Goal: Information Seeking & Learning: Learn about a topic

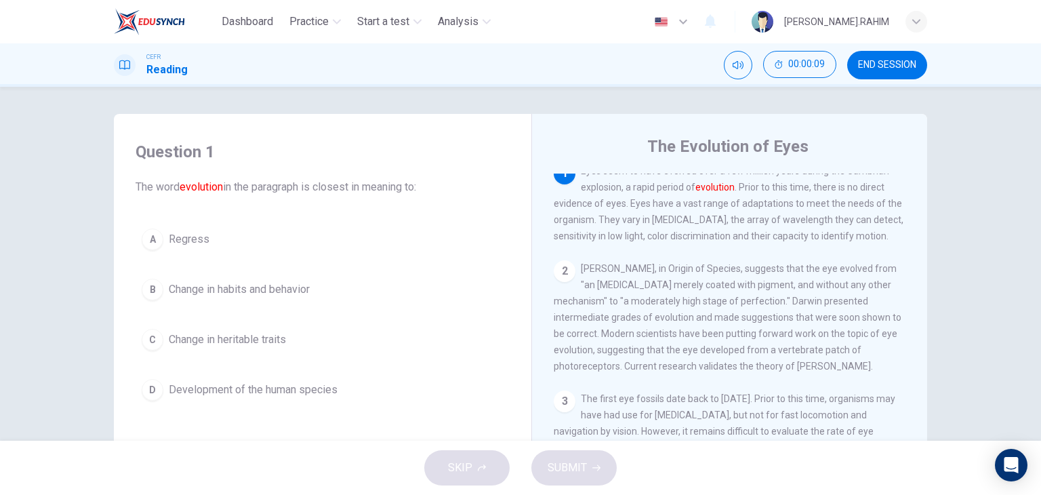
scroll to position [11, 0]
click at [157, 344] on div "C" at bounding box center [153, 340] width 22 height 22
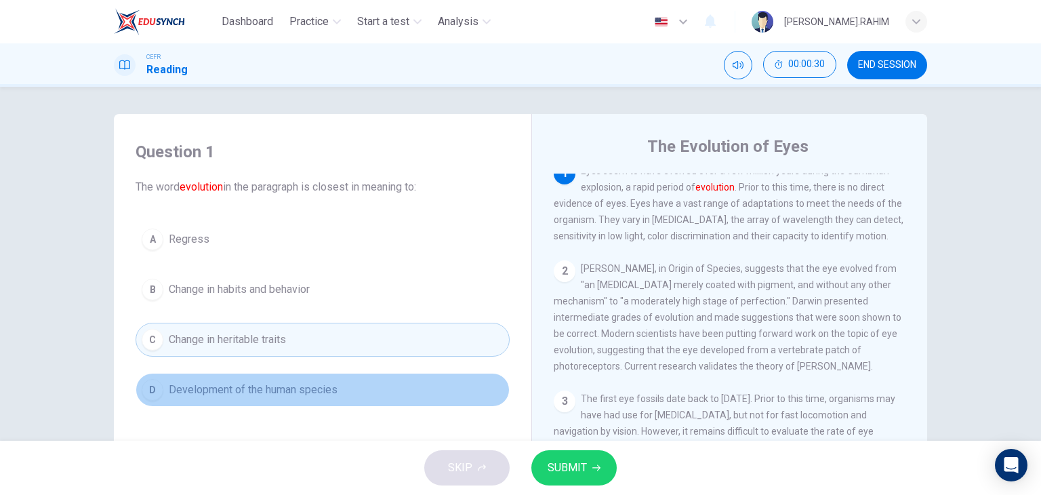
click at [366, 381] on button "D Development of the human species" at bounding box center [323, 390] width 374 height 34
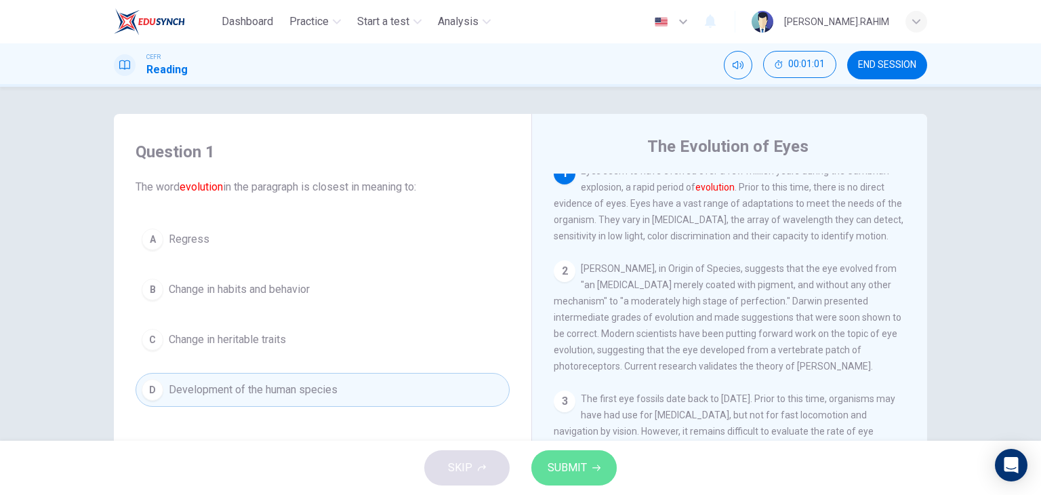
click at [574, 463] on span "SUBMIT" at bounding box center [567, 467] width 39 height 19
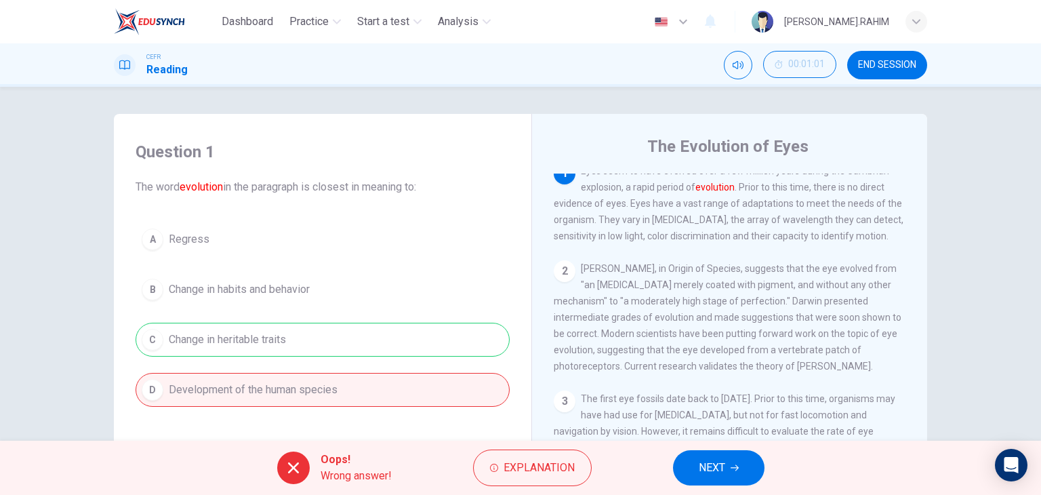
click at [706, 476] on span "NEXT" at bounding box center [712, 467] width 26 height 19
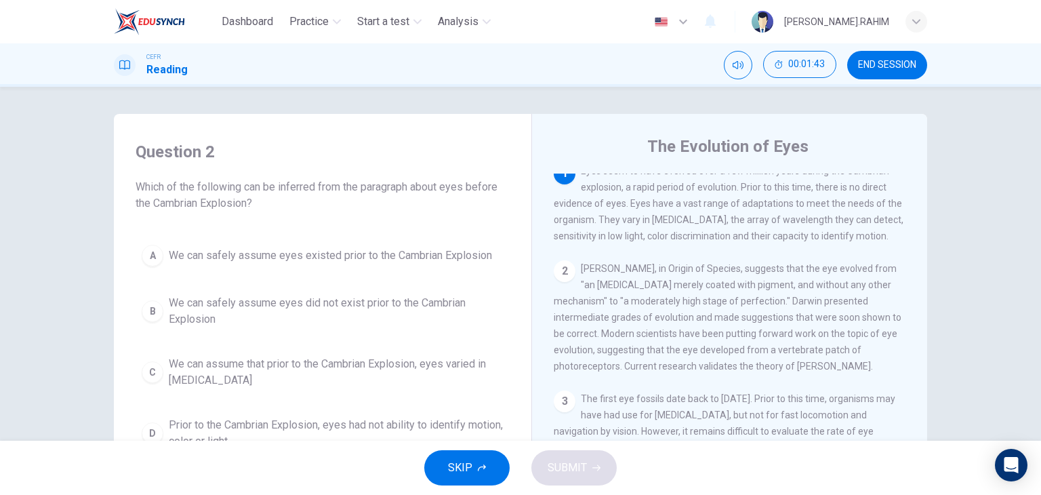
click at [893, 58] on button "END SESSION" at bounding box center [887, 65] width 80 height 28
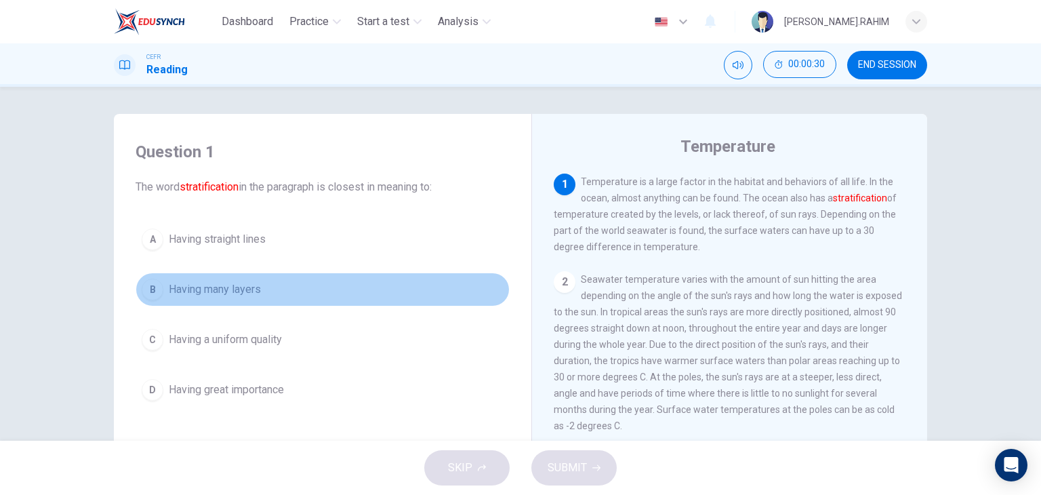
click at [218, 286] on span "Having many layers" at bounding box center [215, 289] width 92 height 16
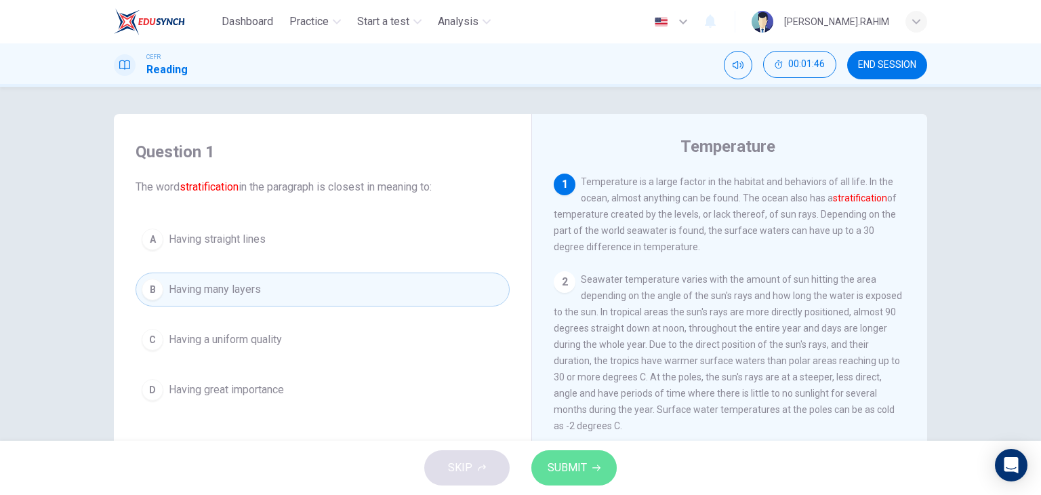
click at [569, 478] on button "SUBMIT" at bounding box center [573, 467] width 85 height 35
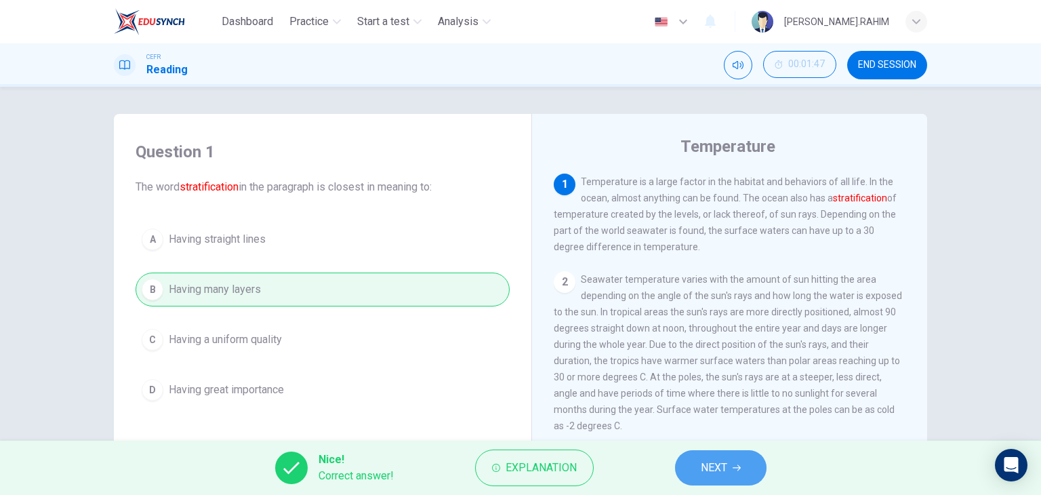
click at [739, 464] on icon "button" at bounding box center [736, 467] width 8 height 8
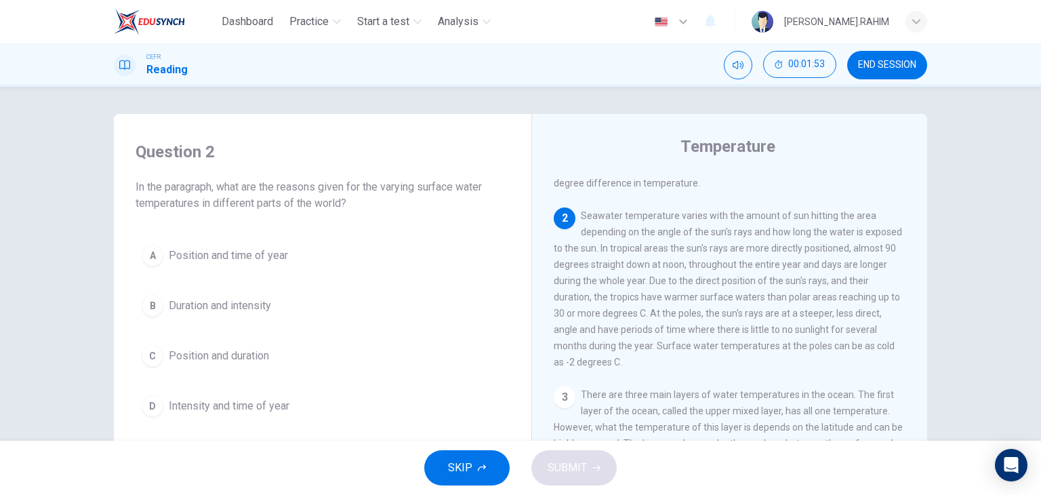
scroll to position [64, 0]
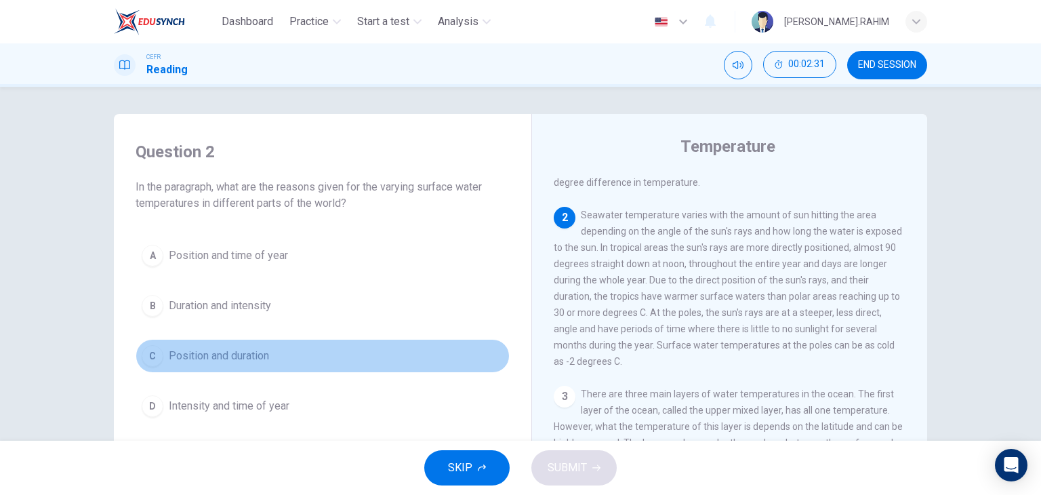
click at [241, 350] on span "Position and duration" at bounding box center [219, 356] width 100 height 16
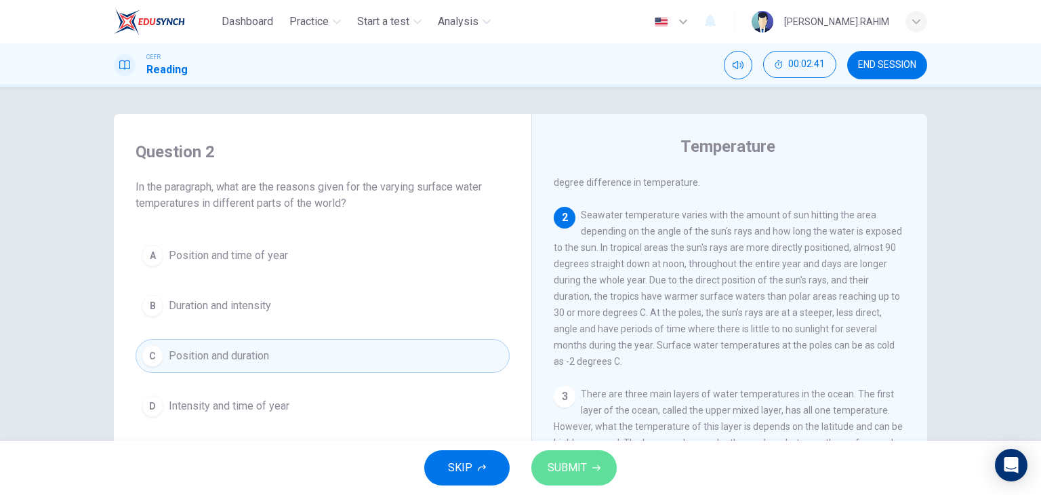
click at [583, 468] on span "SUBMIT" at bounding box center [567, 467] width 39 height 19
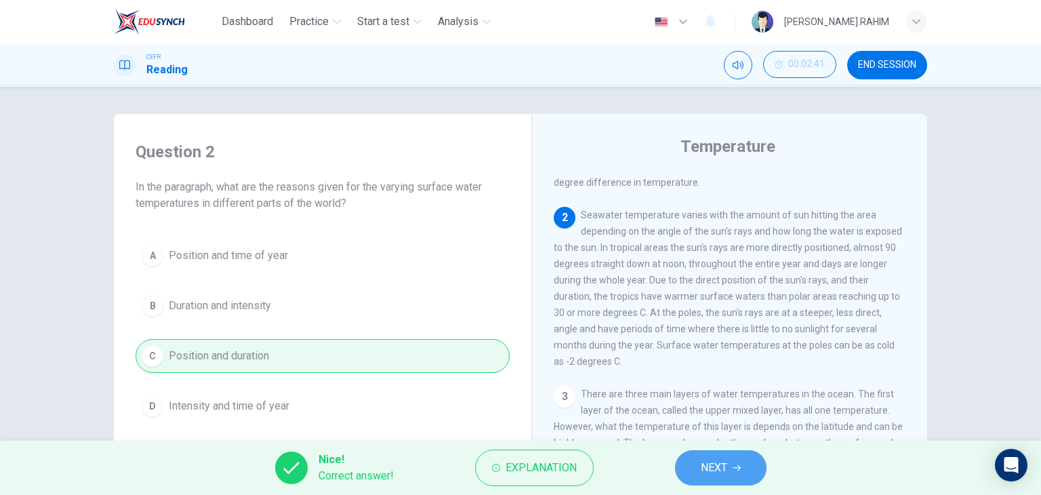
click at [714, 467] on span "NEXT" at bounding box center [714, 467] width 26 height 19
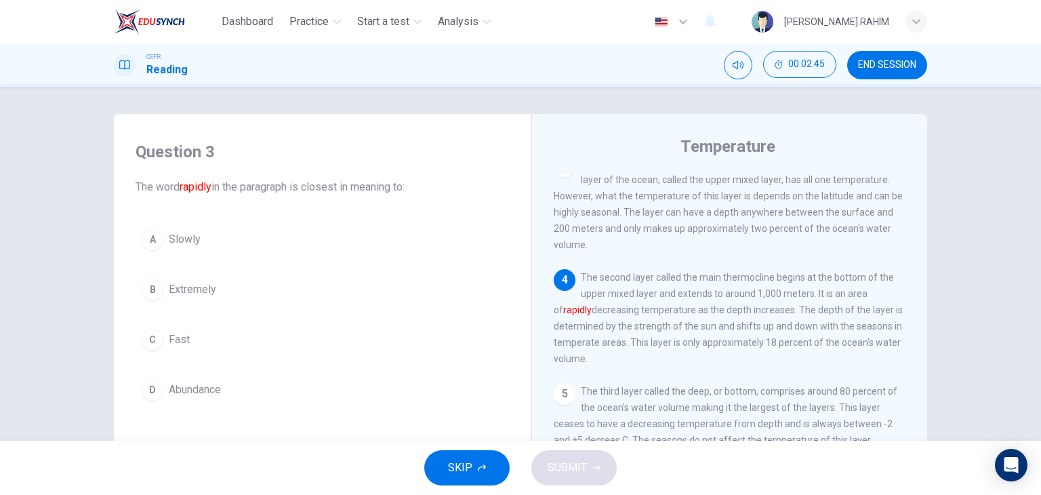
scroll to position [298, 0]
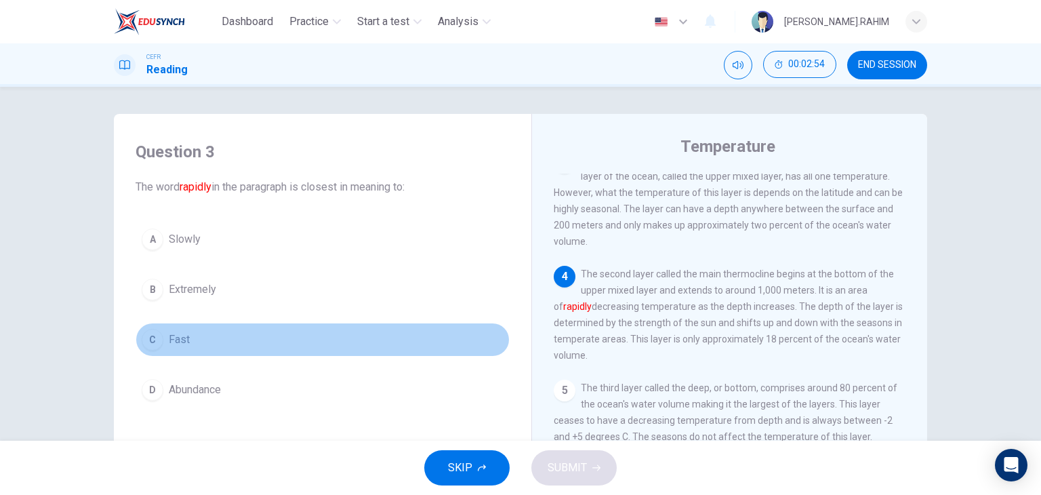
click at [172, 334] on span "Fast" at bounding box center [179, 339] width 21 height 16
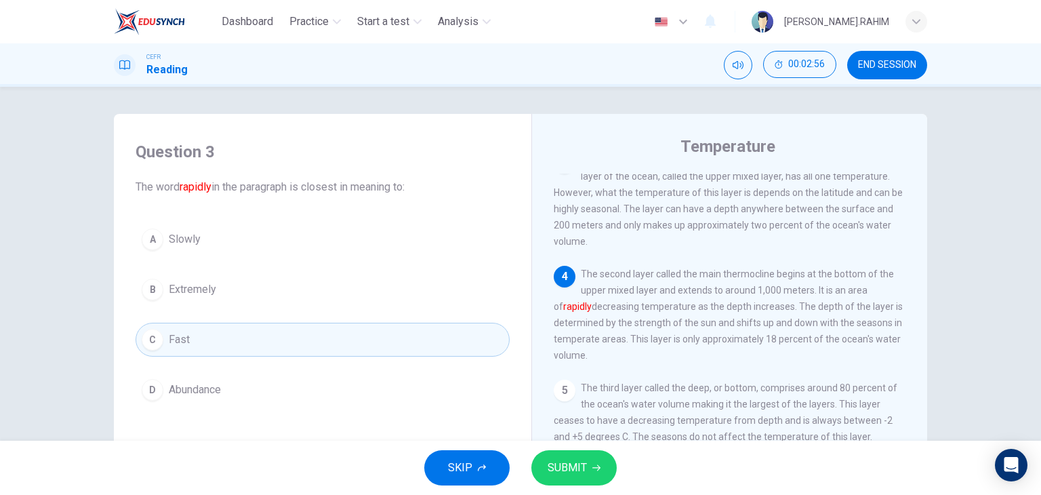
click at [561, 453] on button "SUBMIT" at bounding box center [573, 467] width 85 height 35
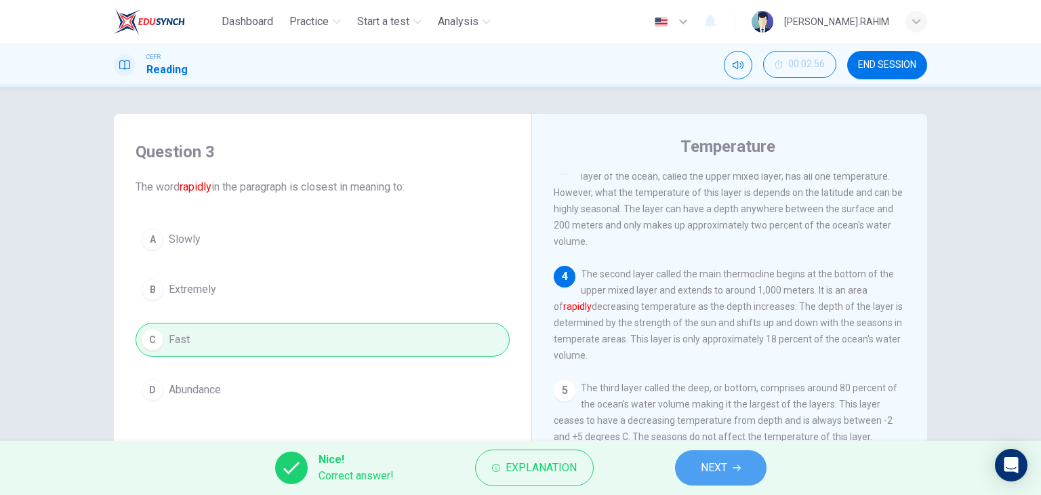
click at [728, 476] on button "NEXT" at bounding box center [720, 467] width 91 height 35
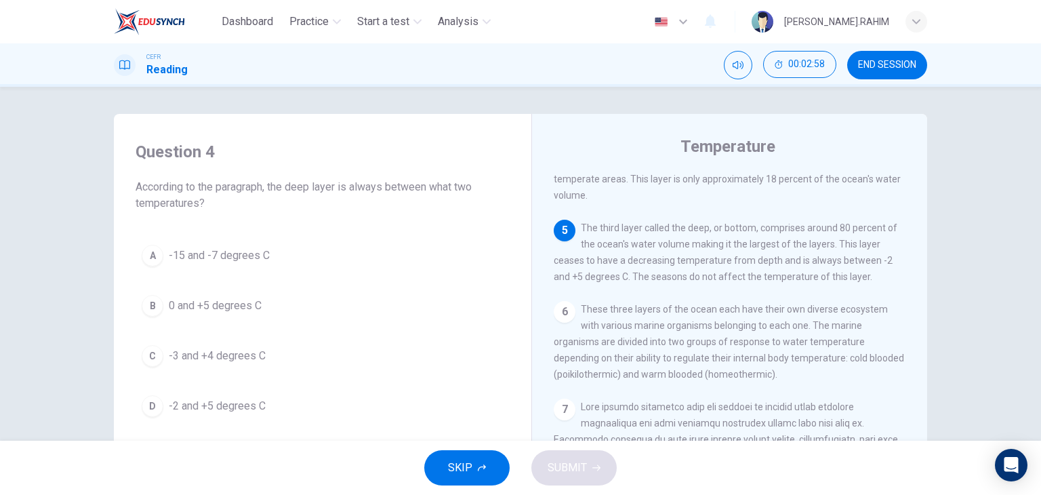
scroll to position [457, 0]
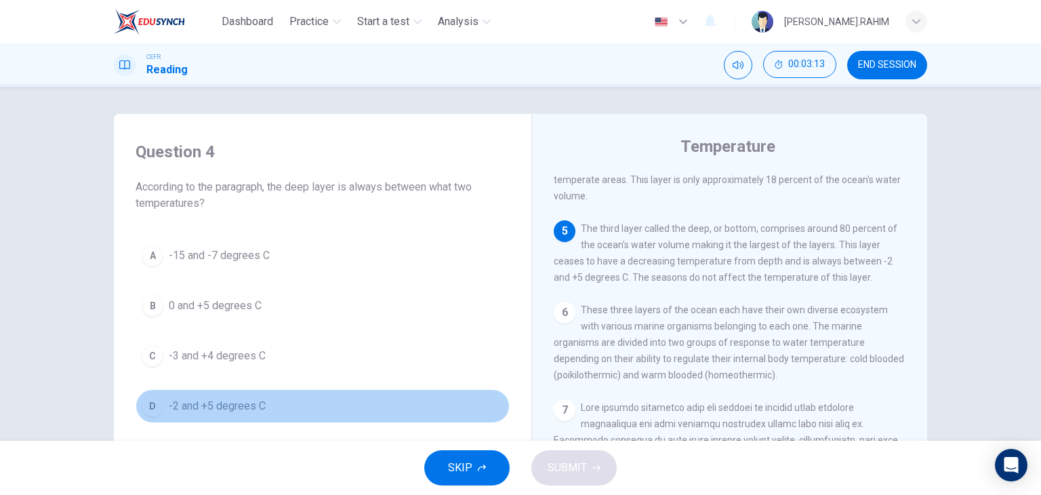
click at [225, 403] on span "-2 and +5 degrees C" at bounding box center [217, 406] width 97 height 16
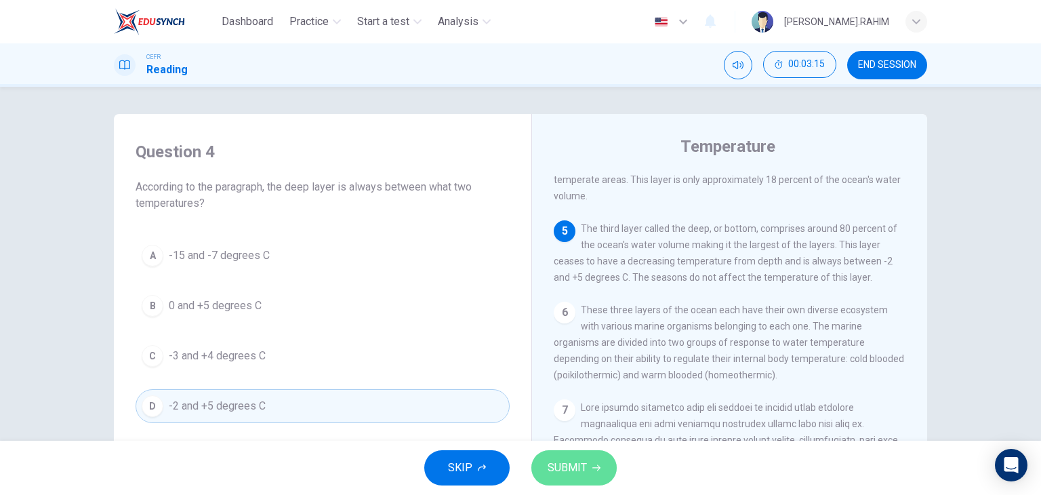
click at [557, 467] on span "SUBMIT" at bounding box center [567, 467] width 39 height 19
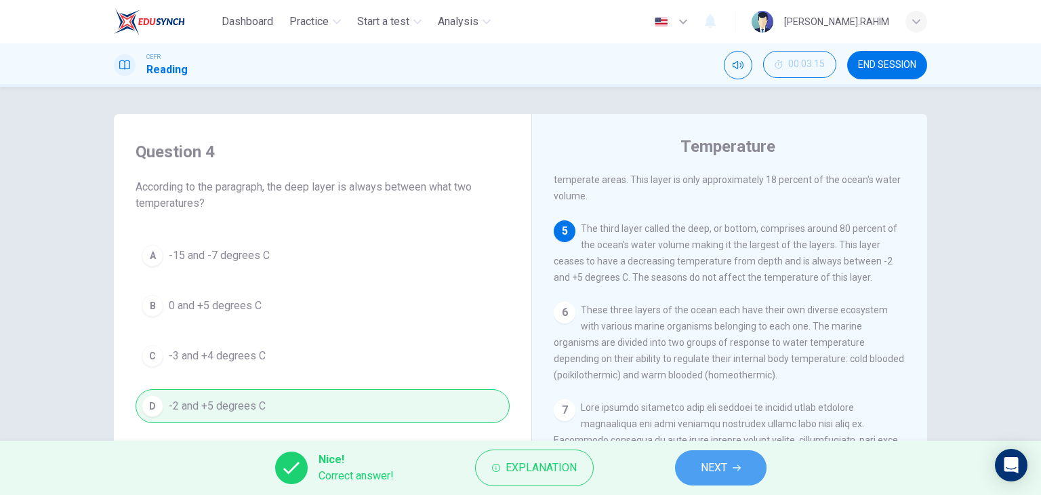
click at [710, 472] on span "NEXT" at bounding box center [714, 467] width 26 height 19
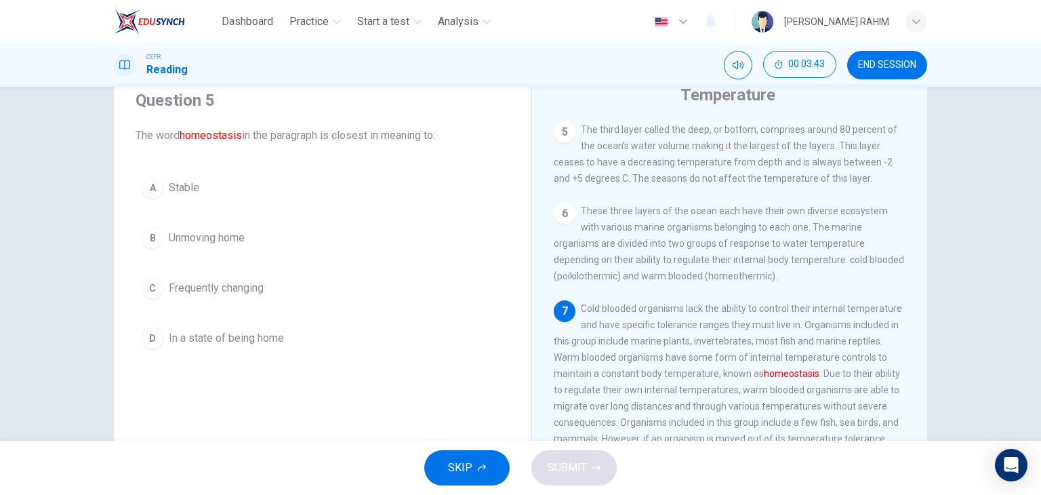
scroll to position [88, 0]
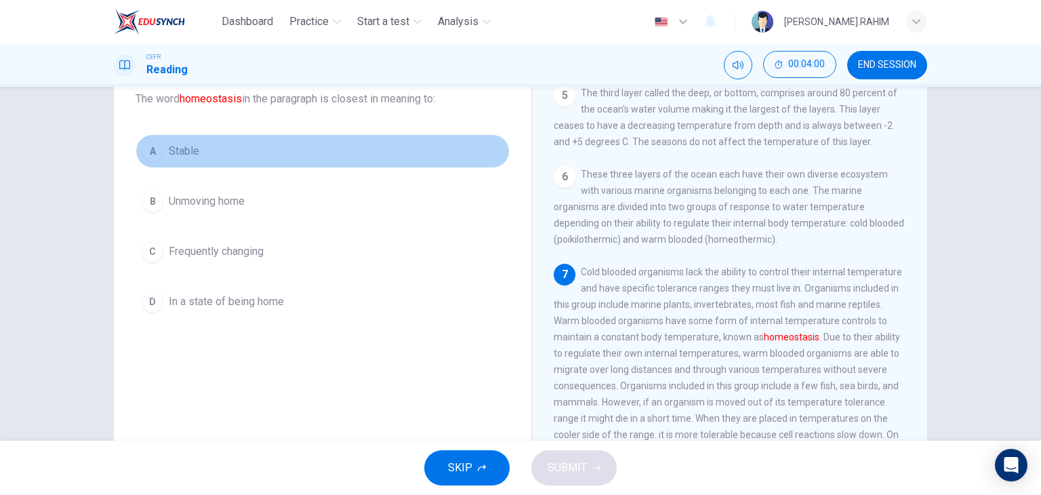
click at [174, 149] on span "Stable" at bounding box center [184, 151] width 30 height 16
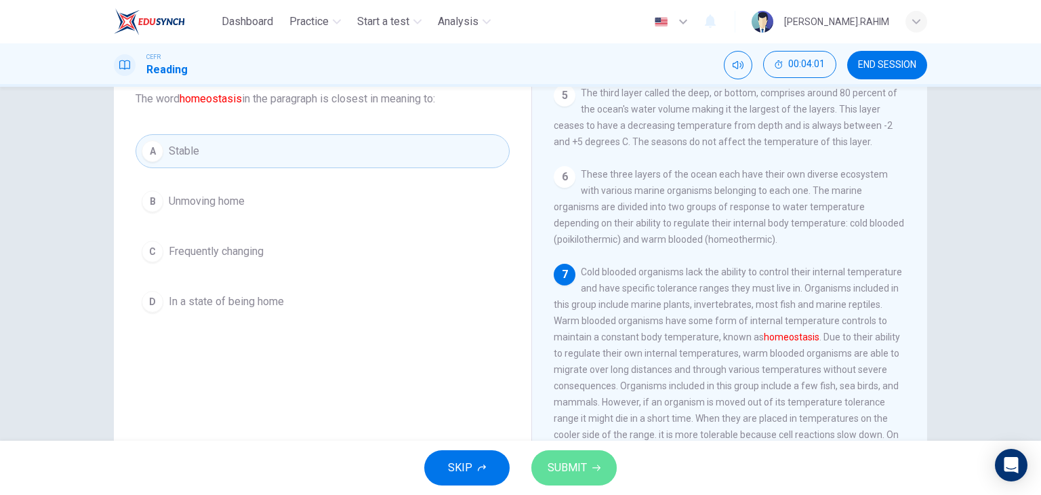
click at [566, 461] on span "SUBMIT" at bounding box center [567, 467] width 39 height 19
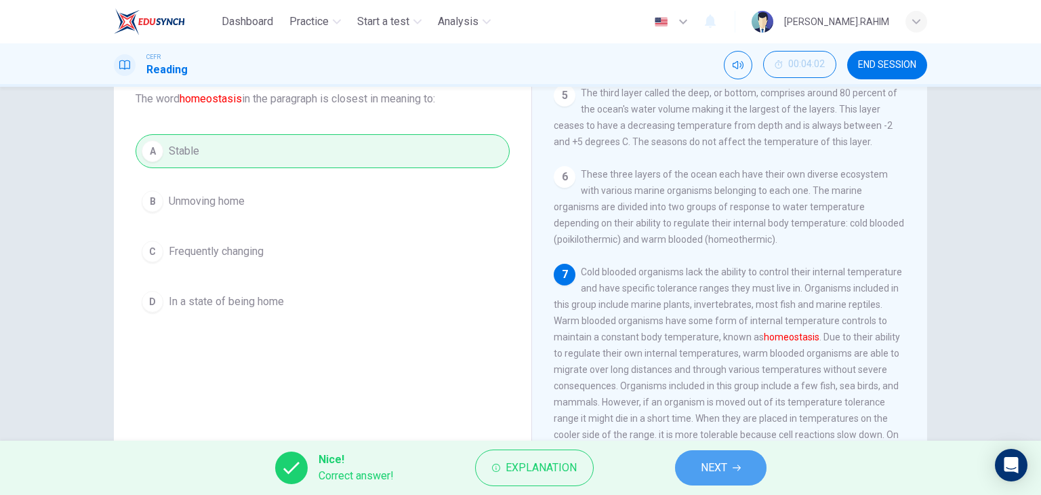
click at [736, 469] on icon "button" at bounding box center [736, 467] width 8 height 8
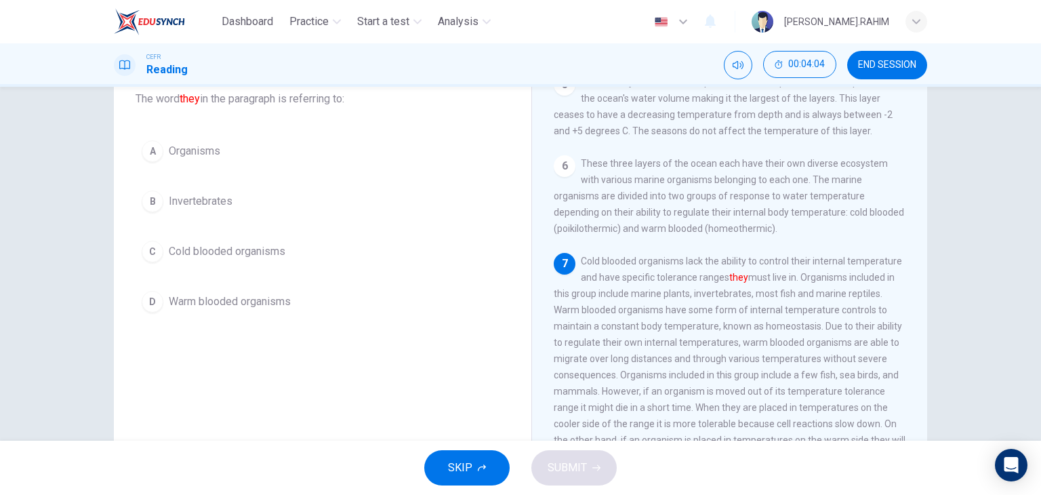
scroll to position [529, 0]
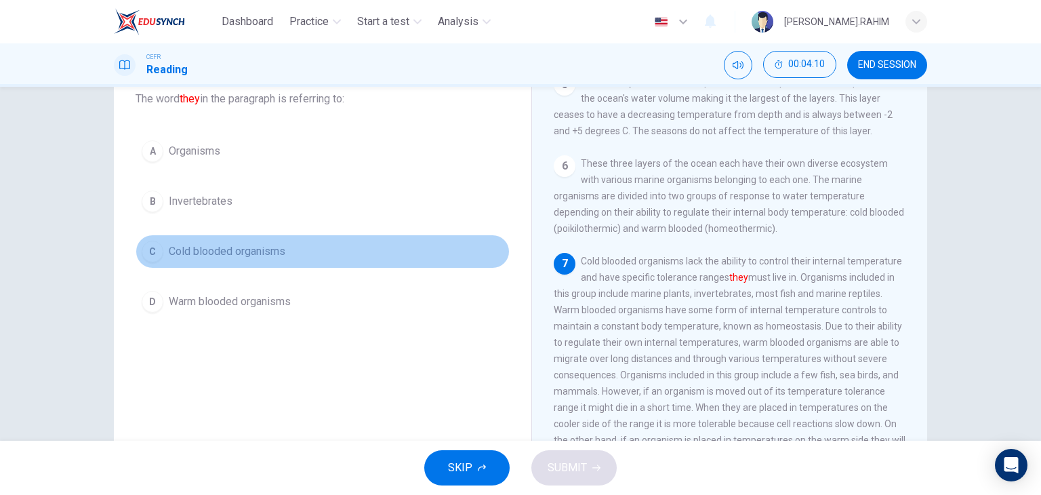
click at [241, 254] on span "Cold blooded organisms" at bounding box center [227, 251] width 117 height 16
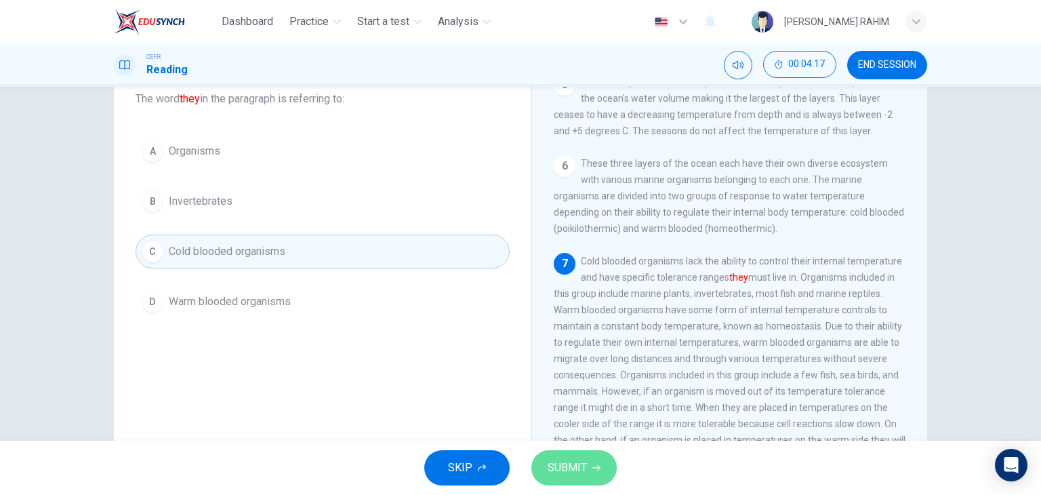
click at [562, 470] on span "SUBMIT" at bounding box center [567, 467] width 39 height 19
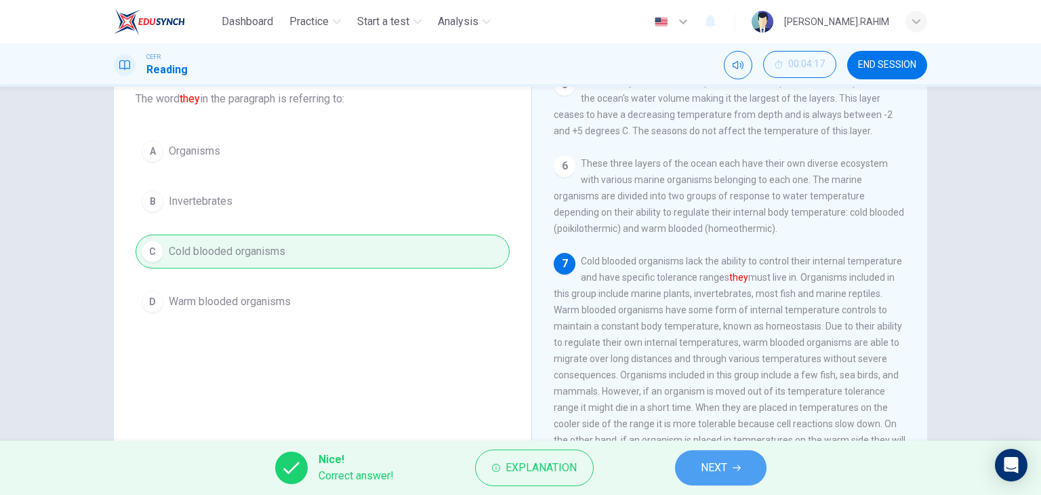
click at [714, 465] on span "NEXT" at bounding box center [714, 467] width 26 height 19
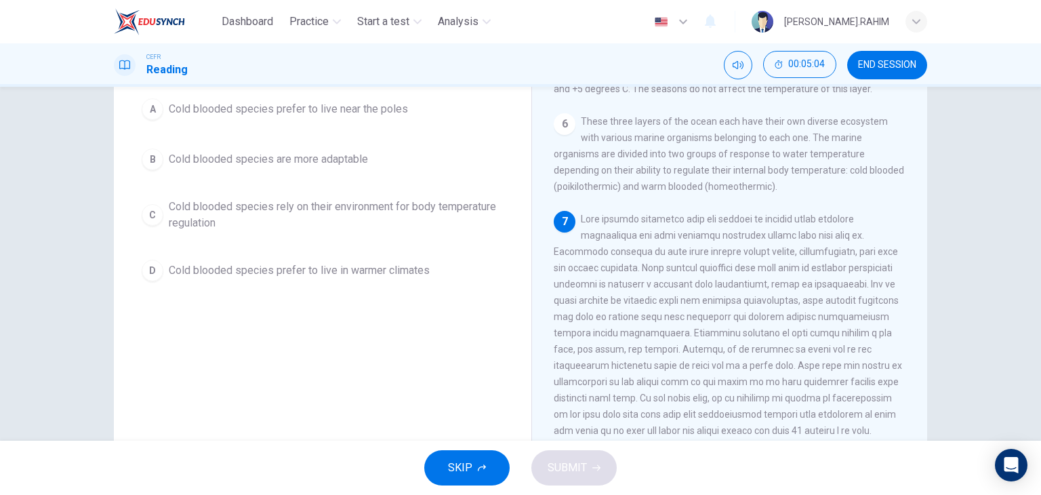
scroll to position [130, 0]
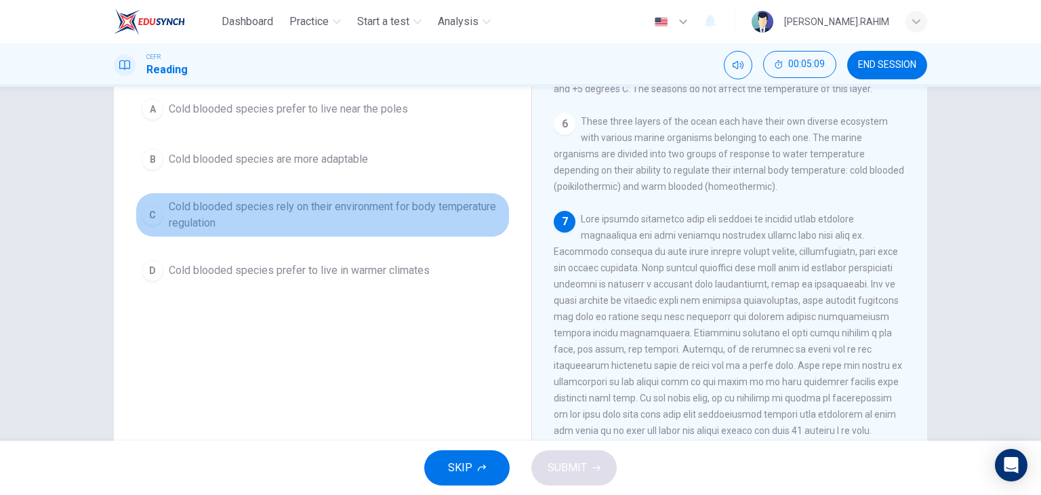
click at [258, 207] on span "Cold blooded species rely on their environment for body temperature regulation" at bounding box center [336, 215] width 335 height 33
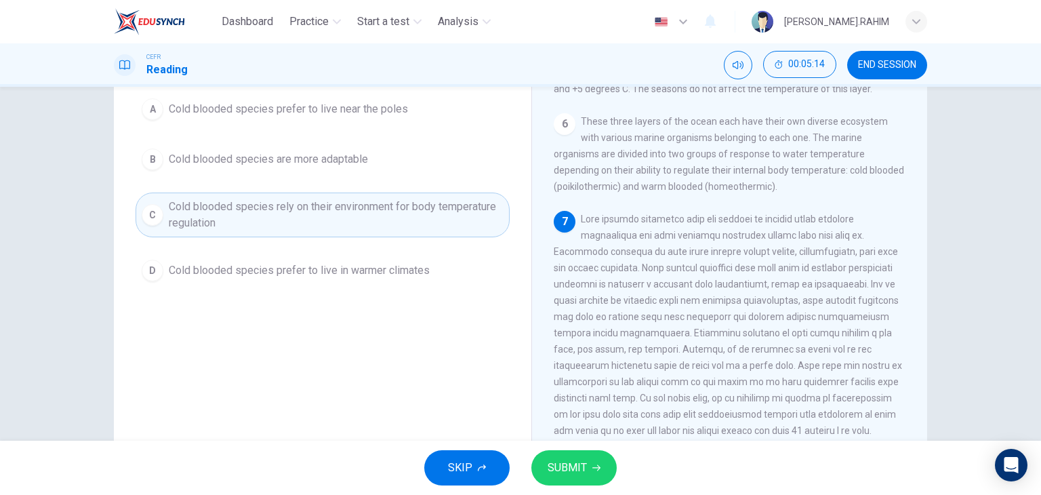
click at [304, 125] on div "A Cold blooded species prefer to live near the poles B Cold blooded species are…" at bounding box center [323, 189] width 374 height 195
click at [577, 461] on span "SUBMIT" at bounding box center [567, 467] width 39 height 19
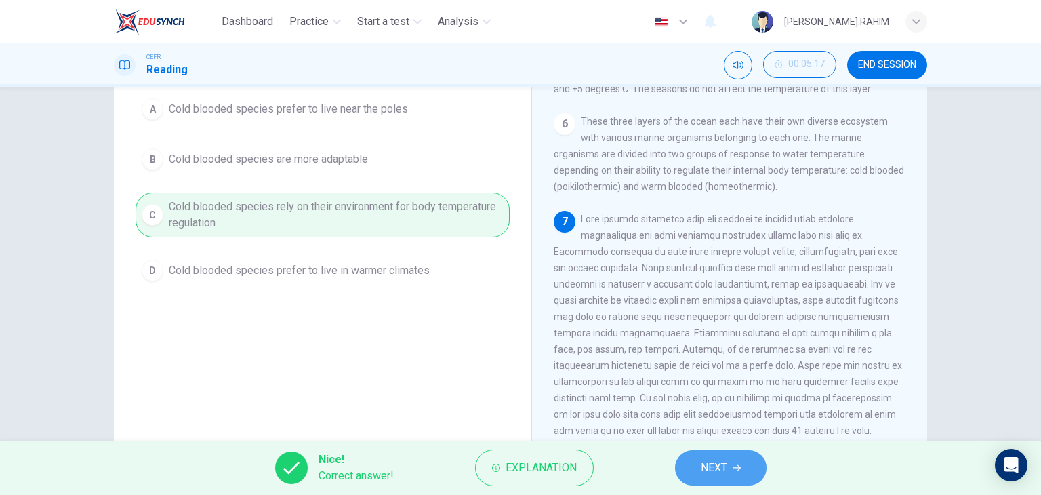
click at [720, 464] on span "NEXT" at bounding box center [714, 467] width 26 height 19
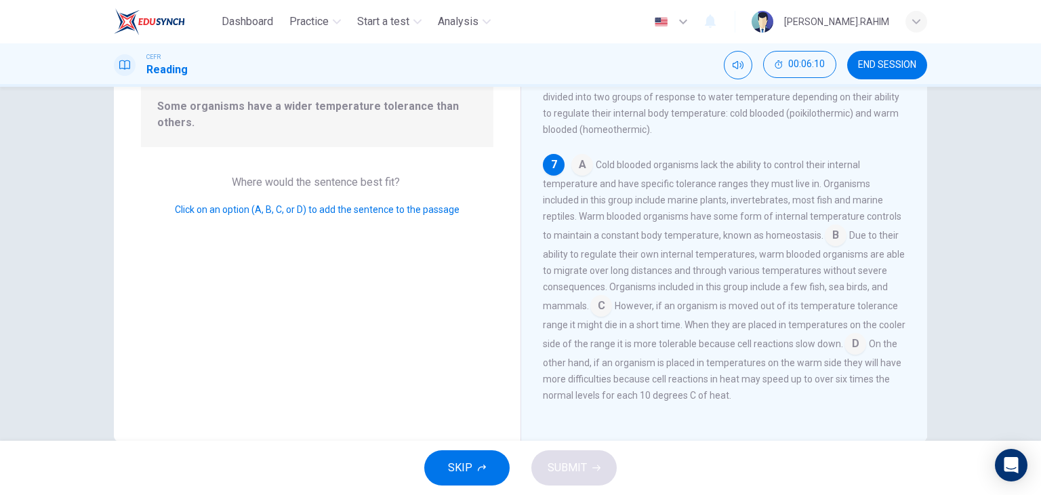
scroll to position [520, 0]
click at [866, 351] on input at bounding box center [855, 345] width 22 height 22
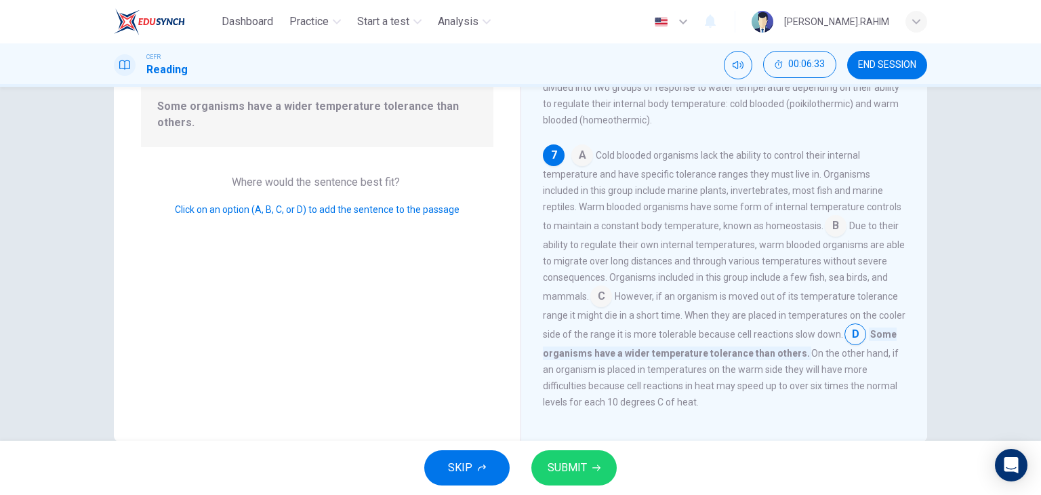
click at [594, 308] on input at bounding box center [601, 298] width 22 height 22
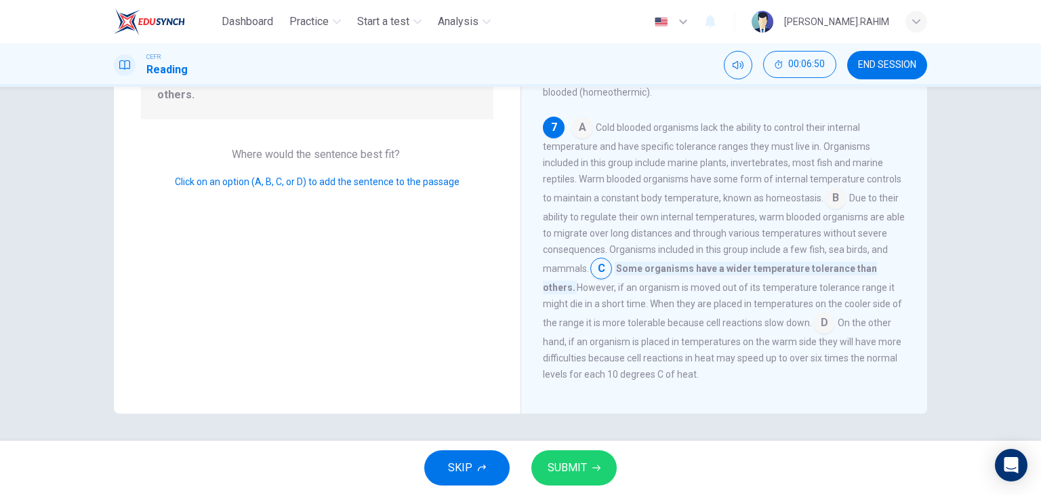
scroll to position [171, 0]
click at [571, 461] on span "SUBMIT" at bounding box center [567, 467] width 39 height 19
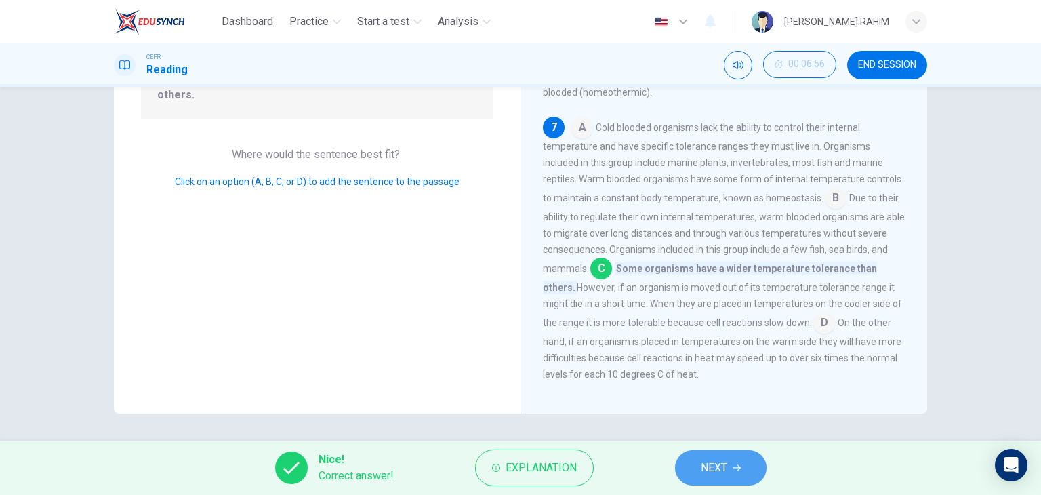
click at [730, 457] on button "NEXT" at bounding box center [720, 467] width 91 height 35
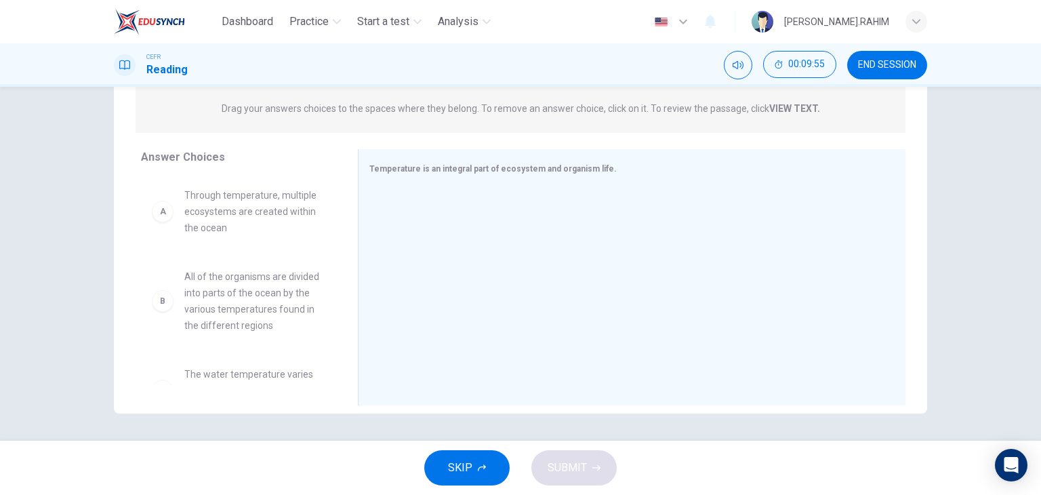
scroll to position [0, 0]
click at [217, 218] on span "Through temperature, multiple ecosystems are created within the ocean" at bounding box center [254, 211] width 141 height 49
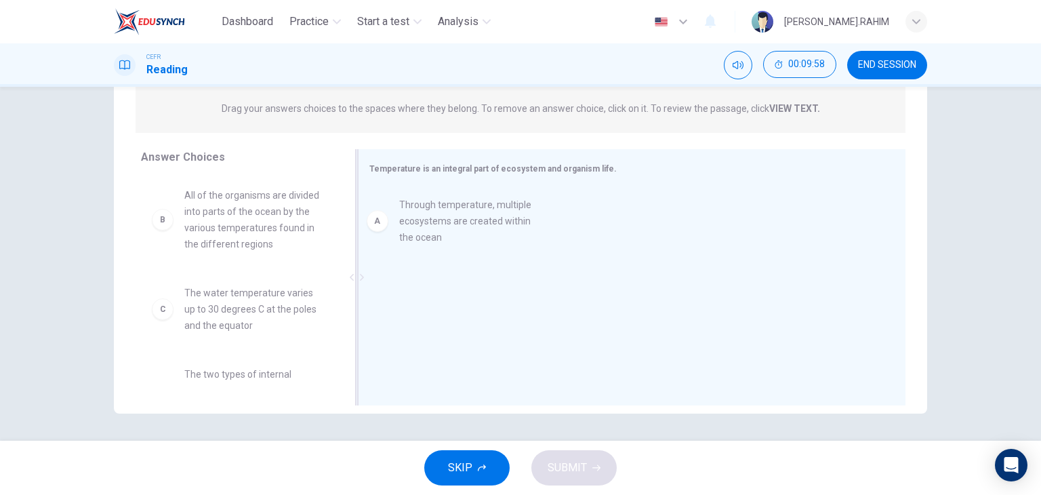
drag, startPoint x: 217, startPoint y: 218, endPoint x: 445, endPoint y: 226, distance: 227.8
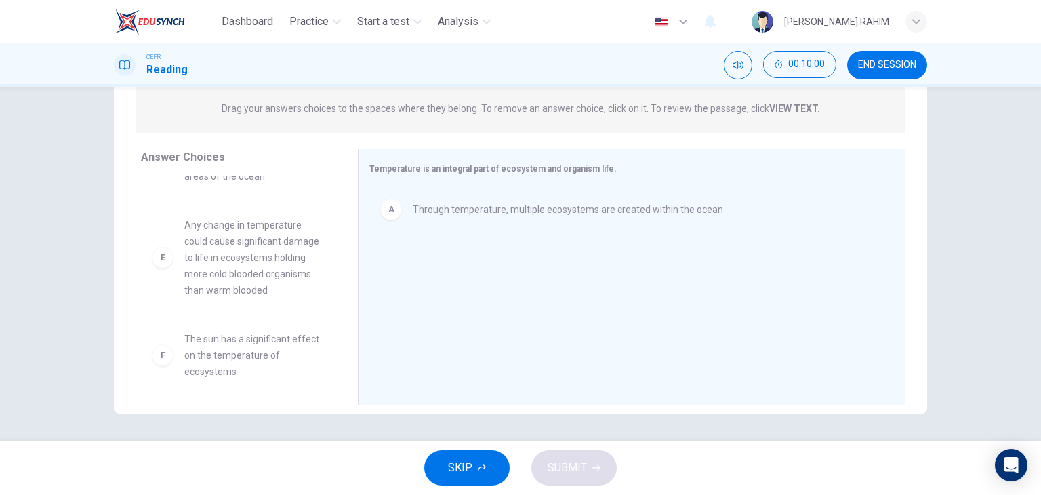
scroll to position [268, 0]
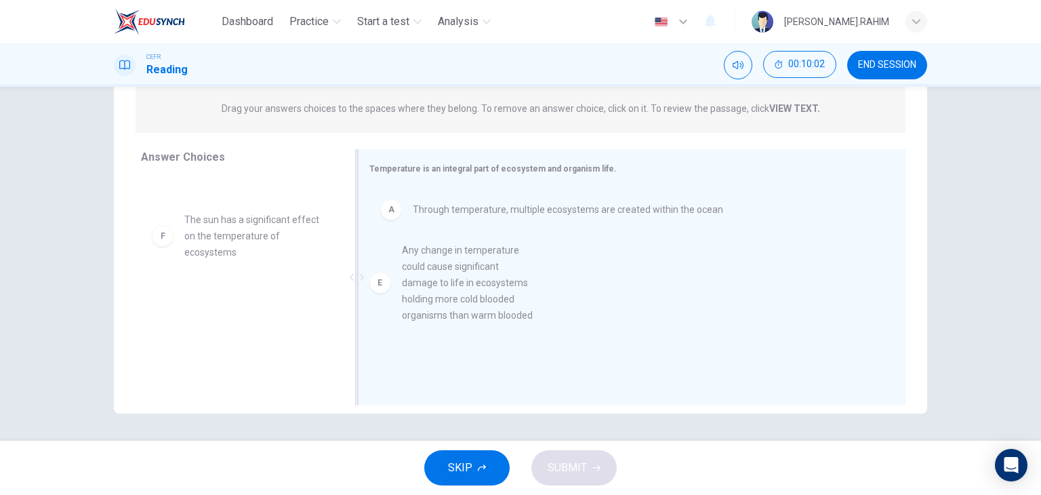
drag, startPoint x: 233, startPoint y: 254, endPoint x: 484, endPoint y: 296, distance: 254.2
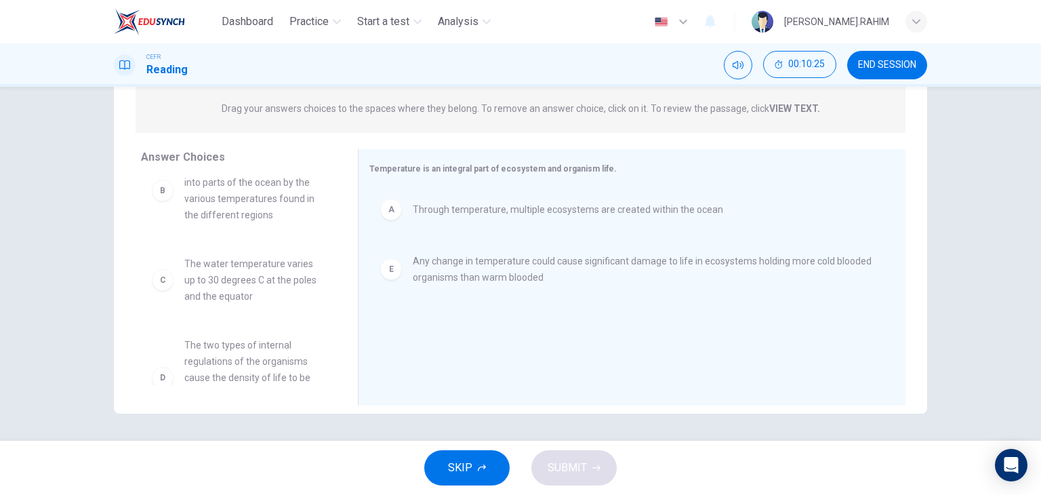
scroll to position [0, 0]
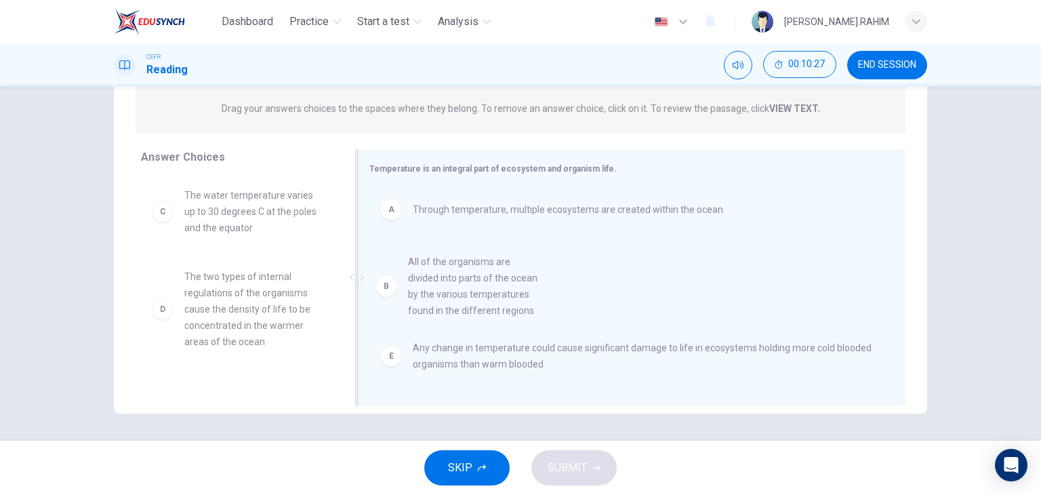
drag, startPoint x: 229, startPoint y: 234, endPoint x: 461, endPoint y: 303, distance: 242.3
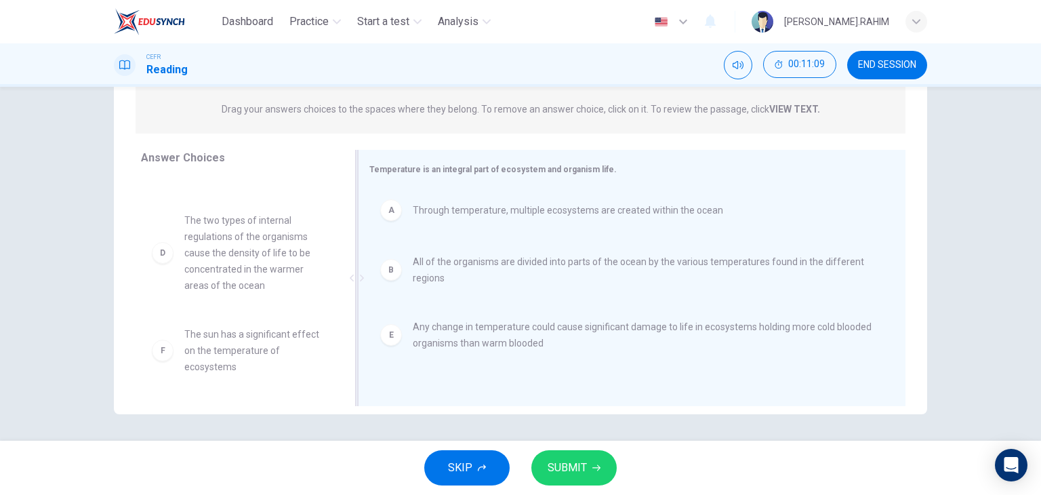
scroll to position [171, 0]
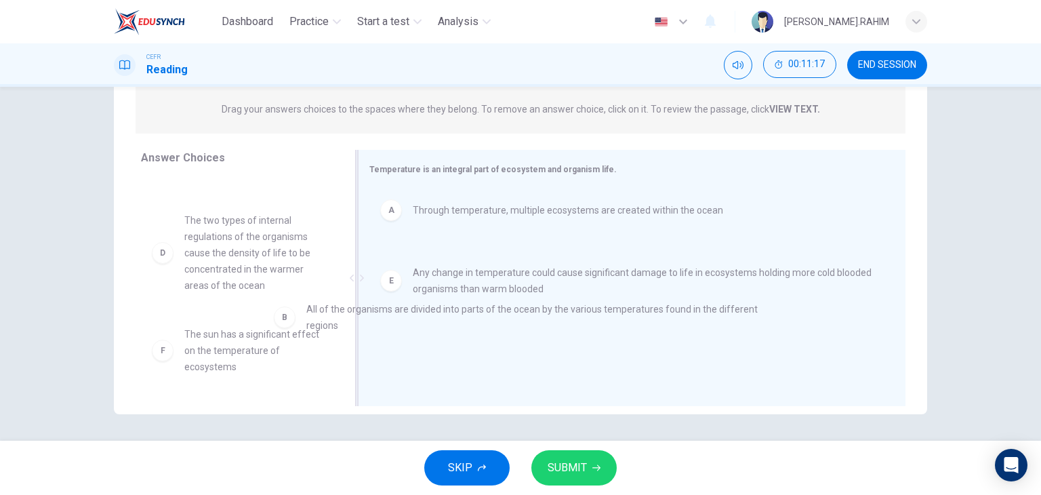
drag, startPoint x: 386, startPoint y: 274, endPoint x: 272, endPoint y: 329, distance: 127.0
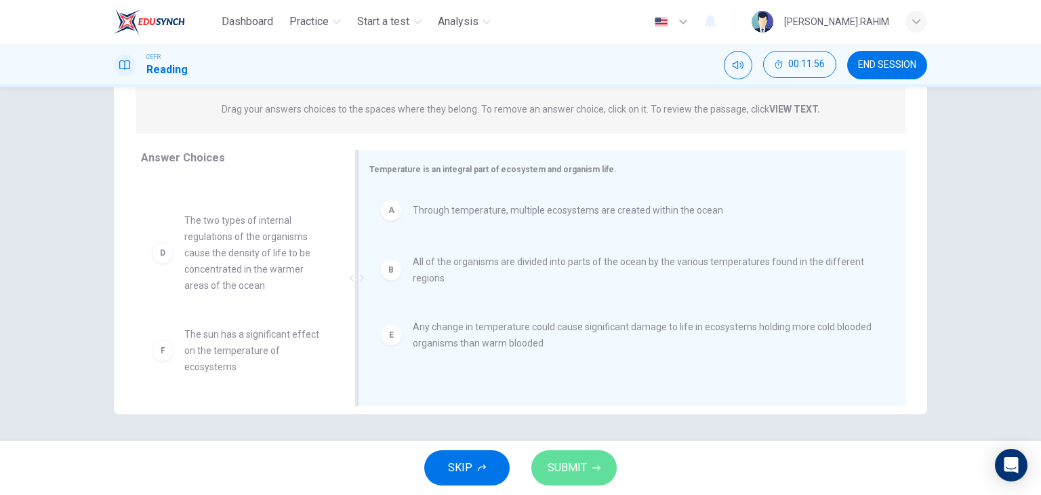
click at [571, 475] on span "SUBMIT" at bounding box center [567, 467] width 39 height 19
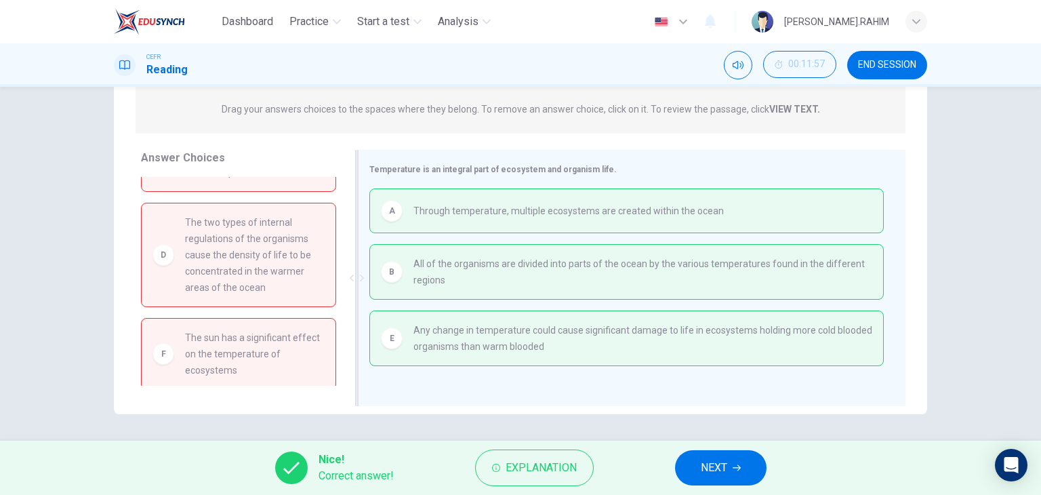
click at [745, 472] on button "NEXT" at bounding box center [720, 467] width 91 height 35
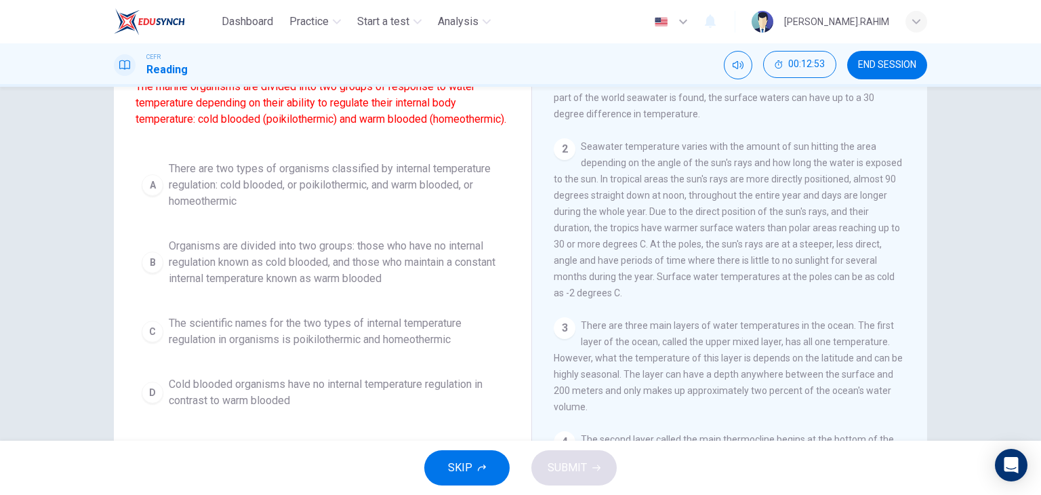
scroll to position [127, 0]
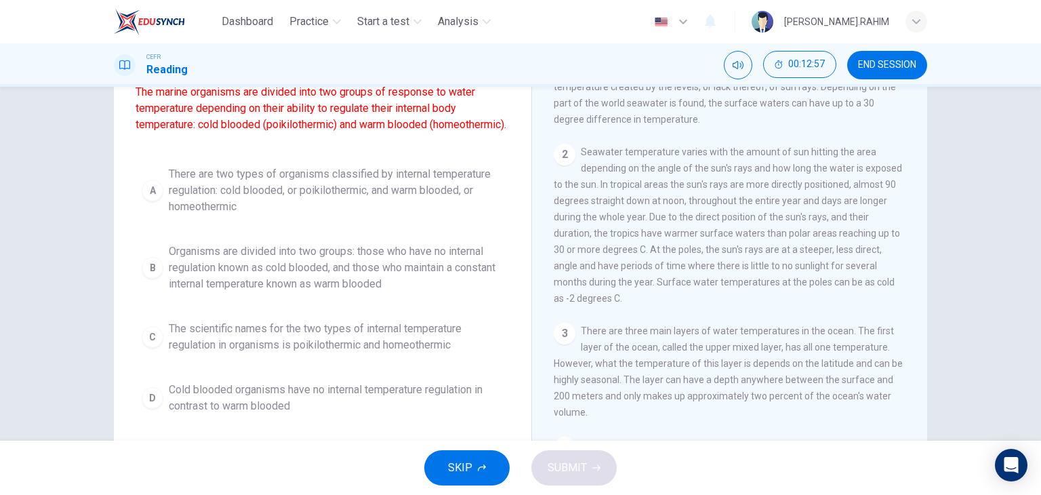
drag, startPoint x: 381, startPoint y: 294, endPoint x: 209, endPoint y: 312, distance: 172.4
click at [209, 312] on div "A There are two types of organisms classified by internal temperature regulatio…" at bounding box center [323, 290] width 374 height 260
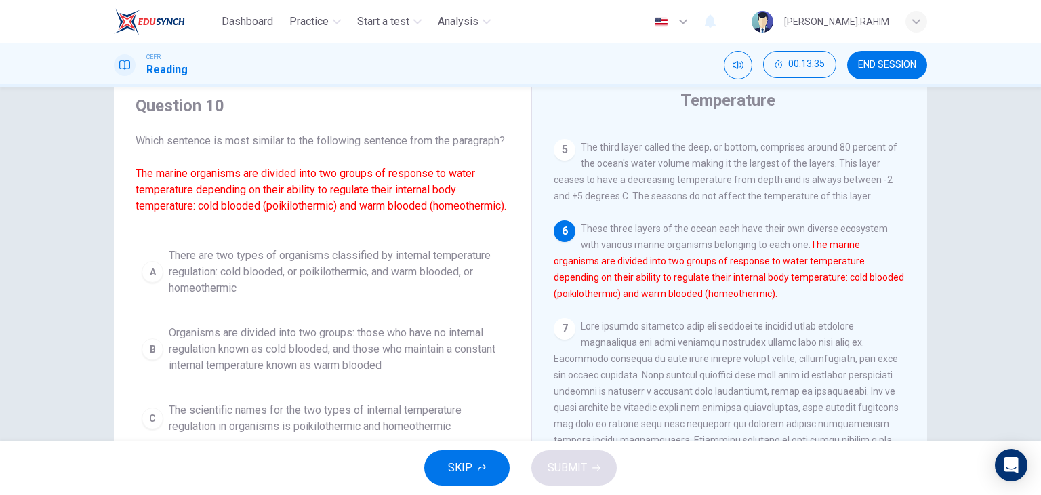
scroll to position [542, 0]
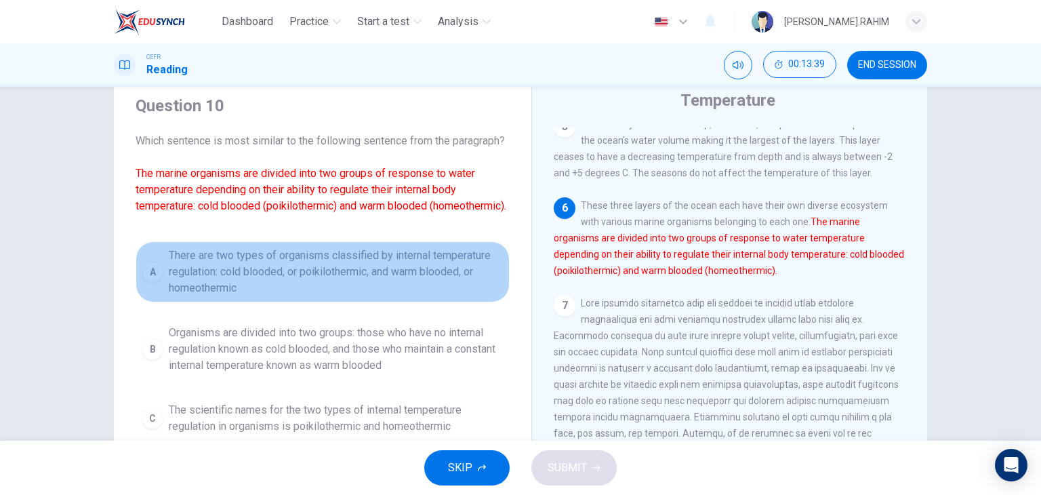
click at [379, 293] on span "There are two types of organisms classified by internal temperature regulation:…" at bounding box center [336, 271] width 335 height 49
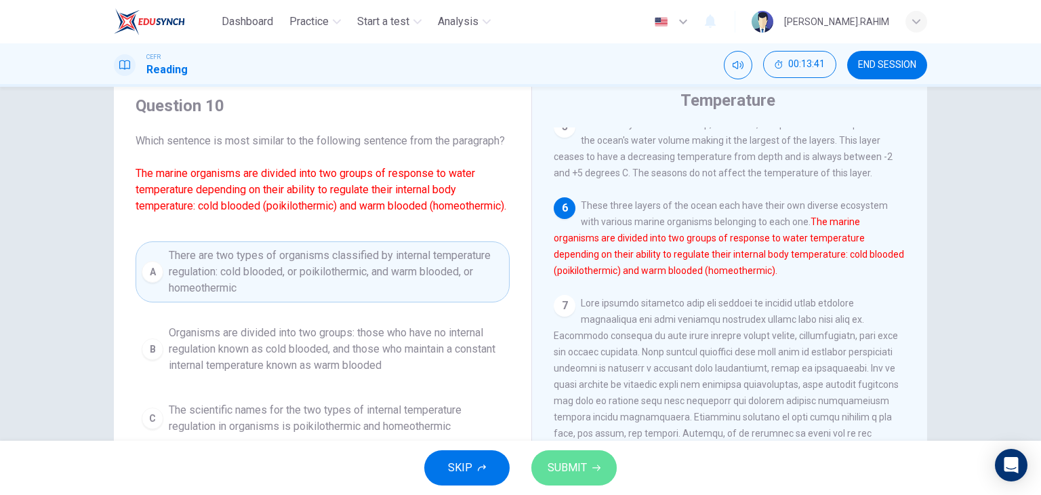
click at [589, 463] on button "SUBMIT" at bounding box center [573, 467] width 85 height 35
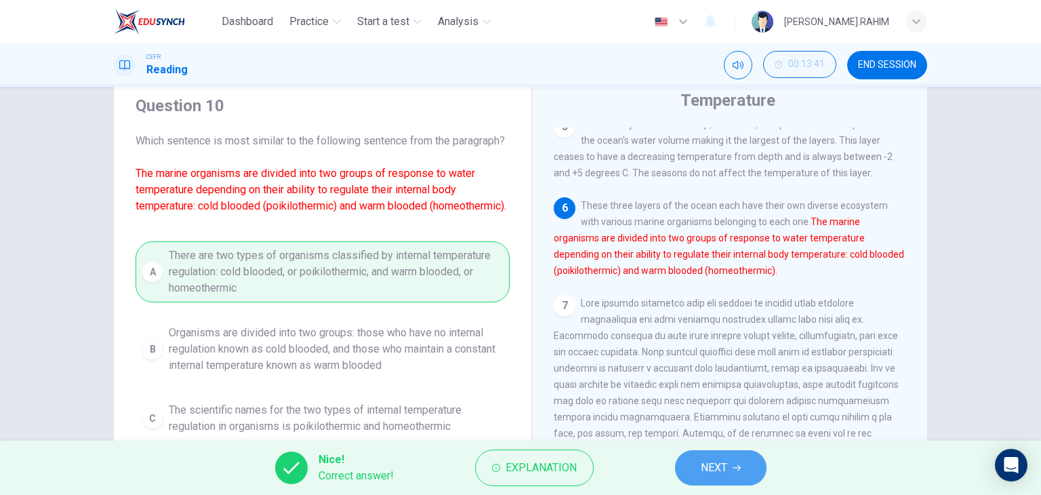
click at [745, 466] on button "NEXT" at bounding box center [720, 467] width 91 height 35
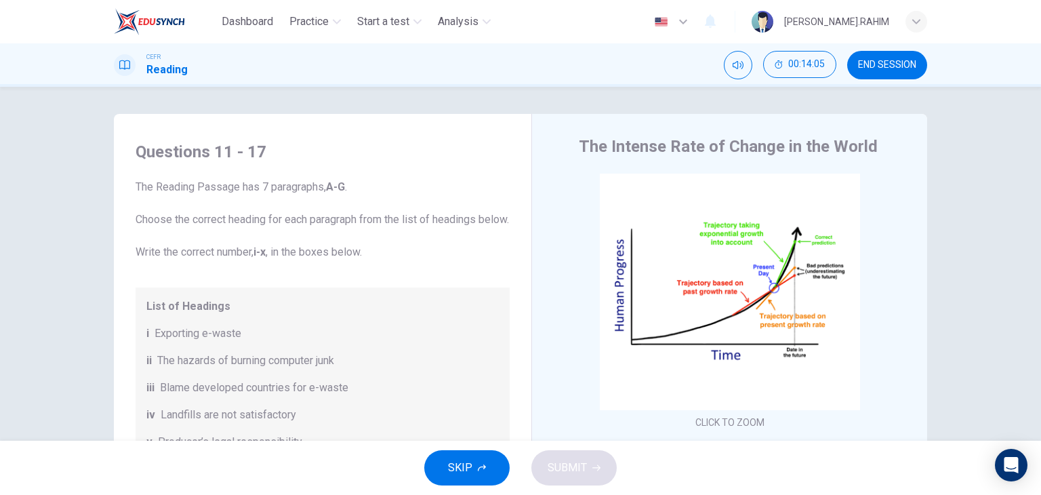
scroll to position [331, 0]
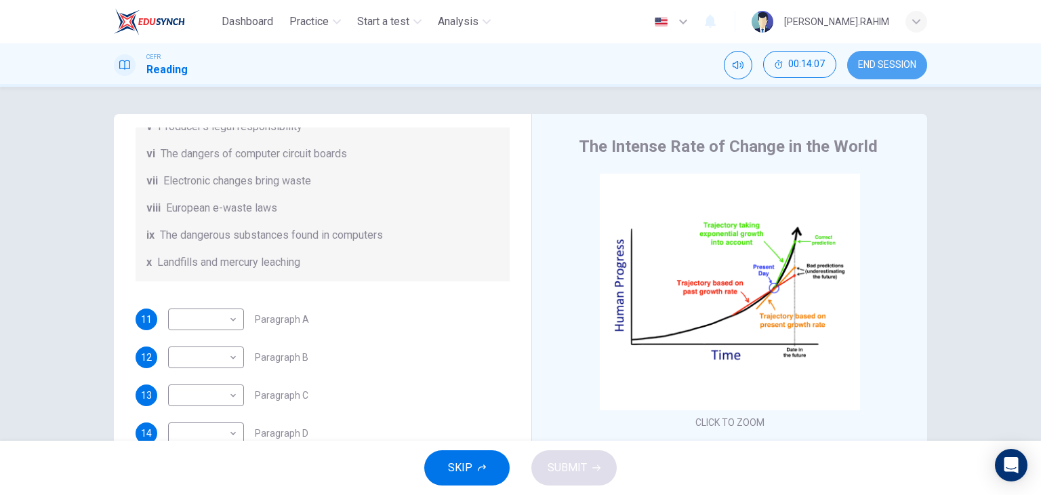
click at [884, 61] on span "END SESSION" at bounding box center [887, 65] width 58 height 11
